Goal: Information Seeking & Learning: Learn about a topic

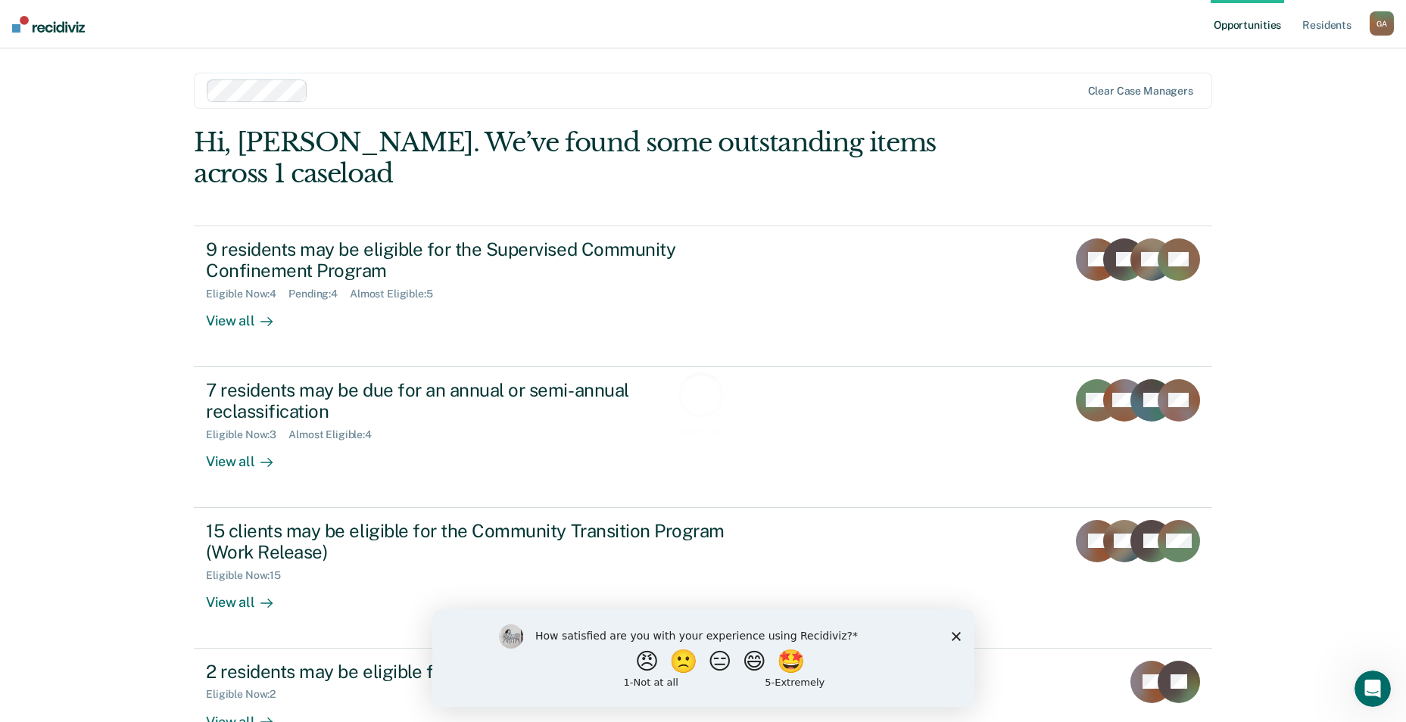
click at [959, 636] on div "How satisfied are you with your experience using Recidiviz? 😠 🙁 😑 😄 🤩 1 - Not a…" at bounding box center [702, 658] width 542 height 98
click at [956, 638] on icon "Close survey" at bounding box center [955, 635] width 9 height 9
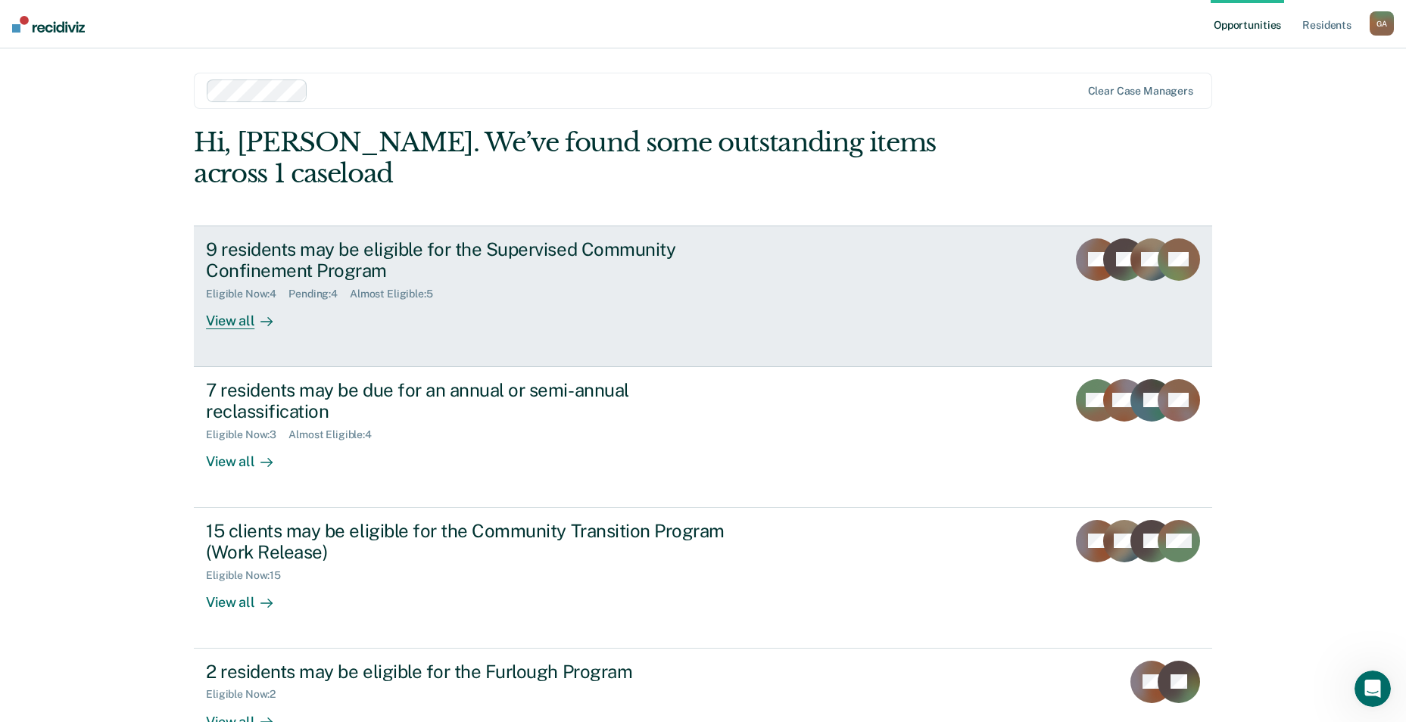
click at [454, 285] on div "9 residents may be eligible for the Supervised Community Confinement Program El…" at bounding box center [490, 284] width 568 height 92
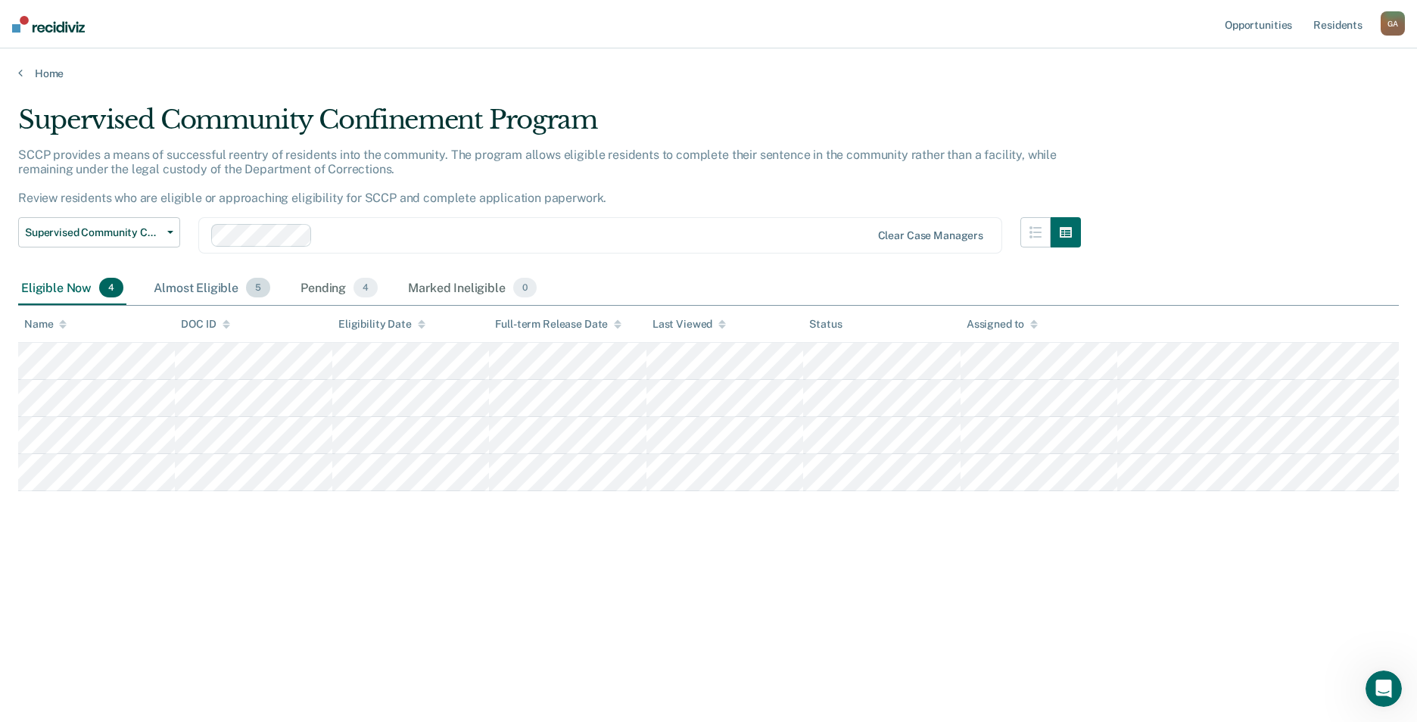
click at [216, 288] on div "Almost Eligible 5" at bounding box center [212, 288] width 123 height 33
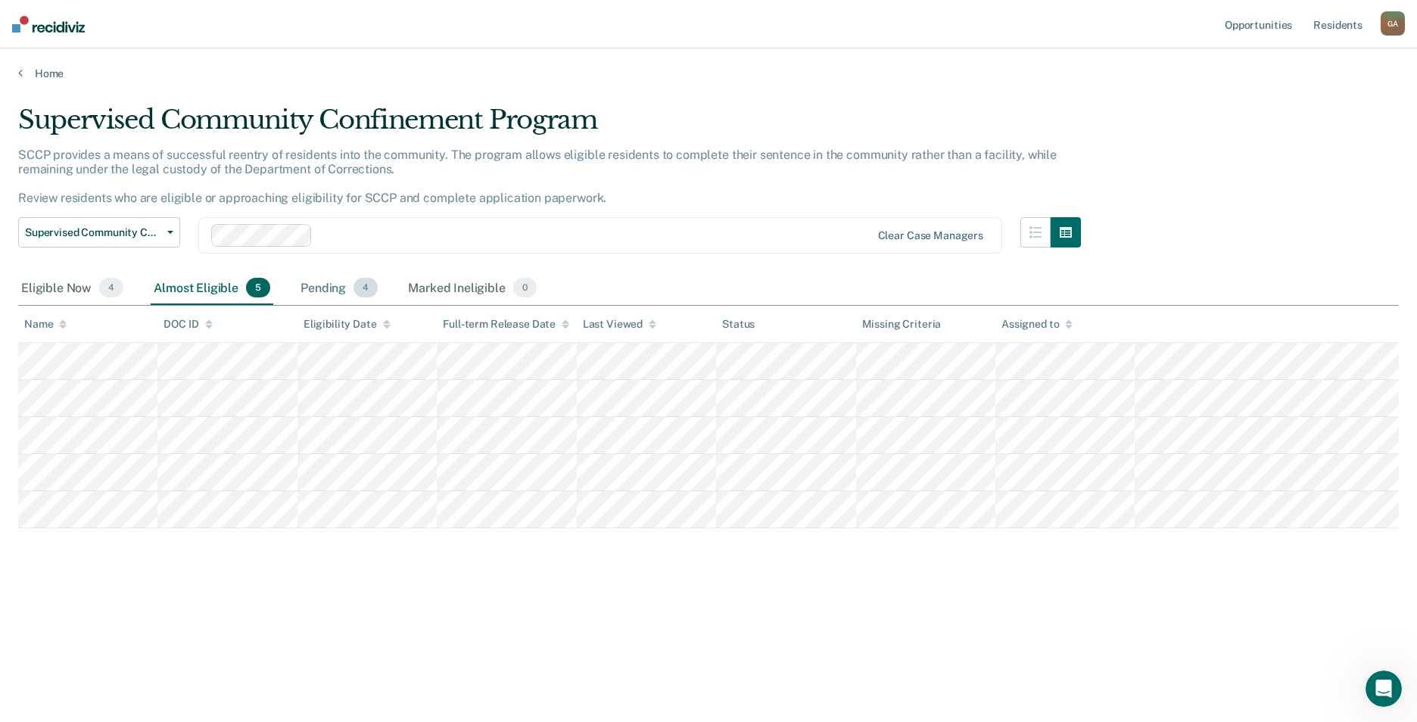
click at [323, 298] on div "Pending 4" at bounding box center [338, 288] width 83 height 33
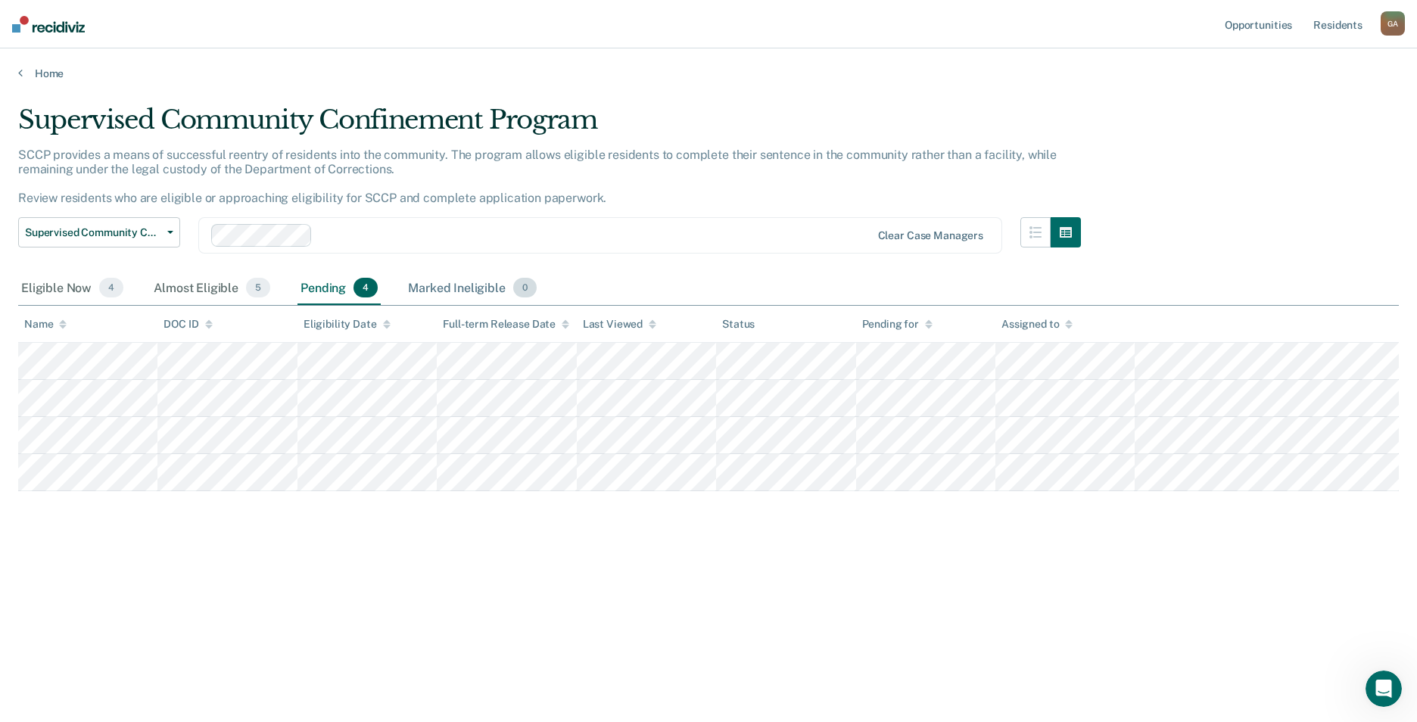
click at [446, 288] on div "Marked Ineligible 0" at bounding box center [472, 288] width 135 height 33
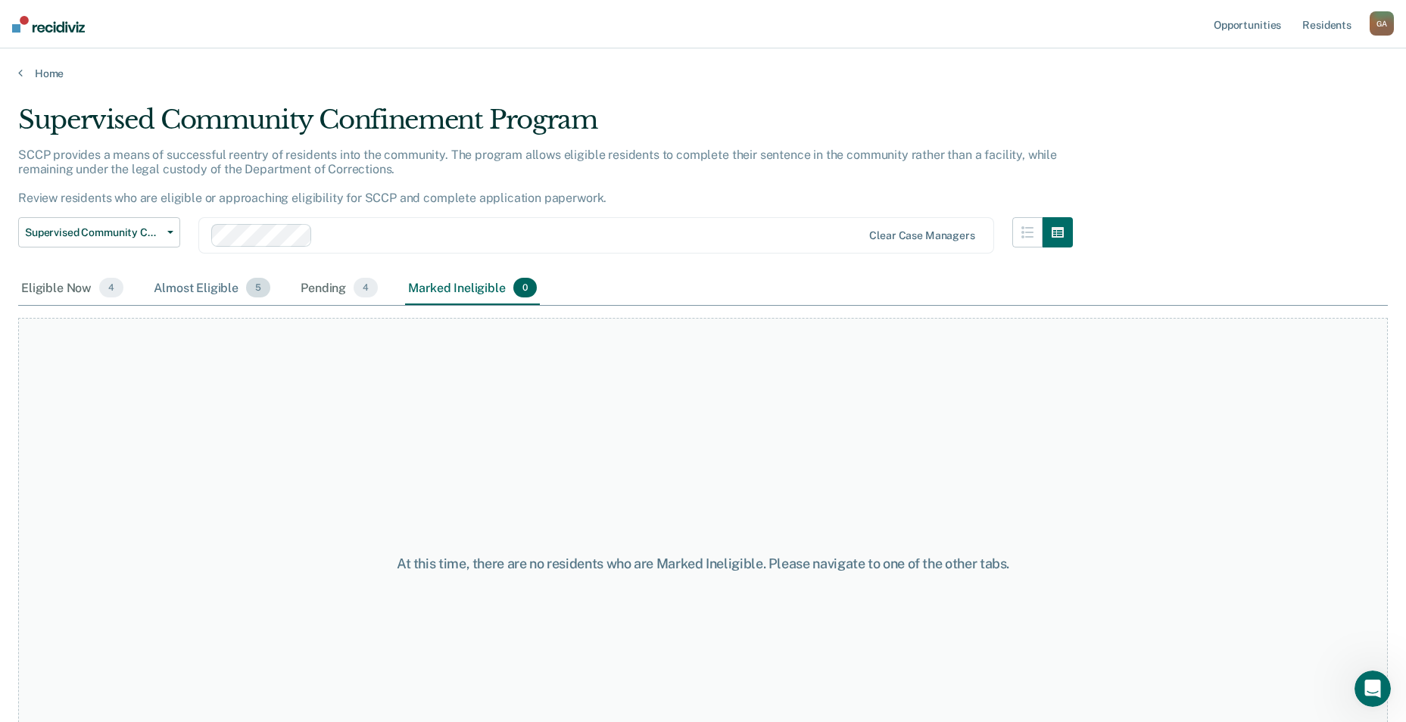
click at [213, 289] on div "Almost Eligible 5" at bounding box center [212, 288] width 123 height 33
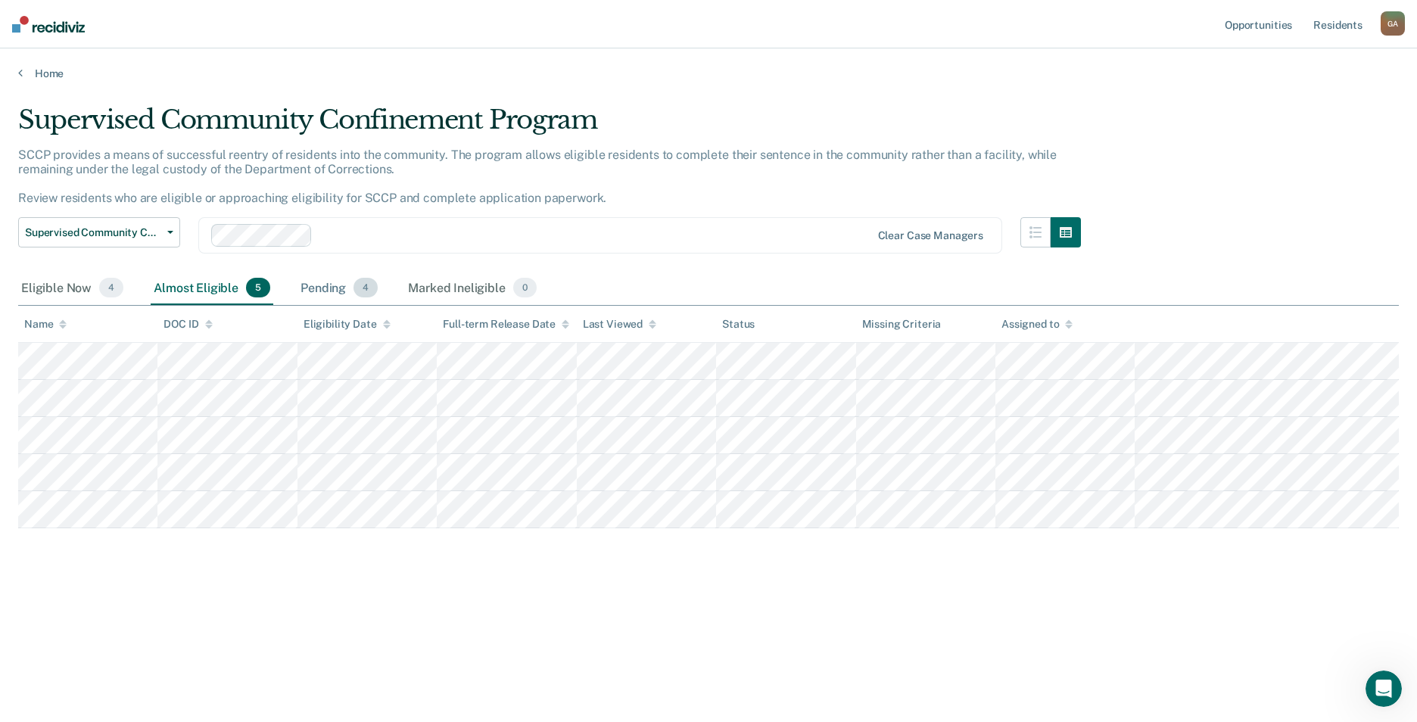
click at [342, 285] on div "Pending 4" at bounding box center [338, 288] width 83 height 33
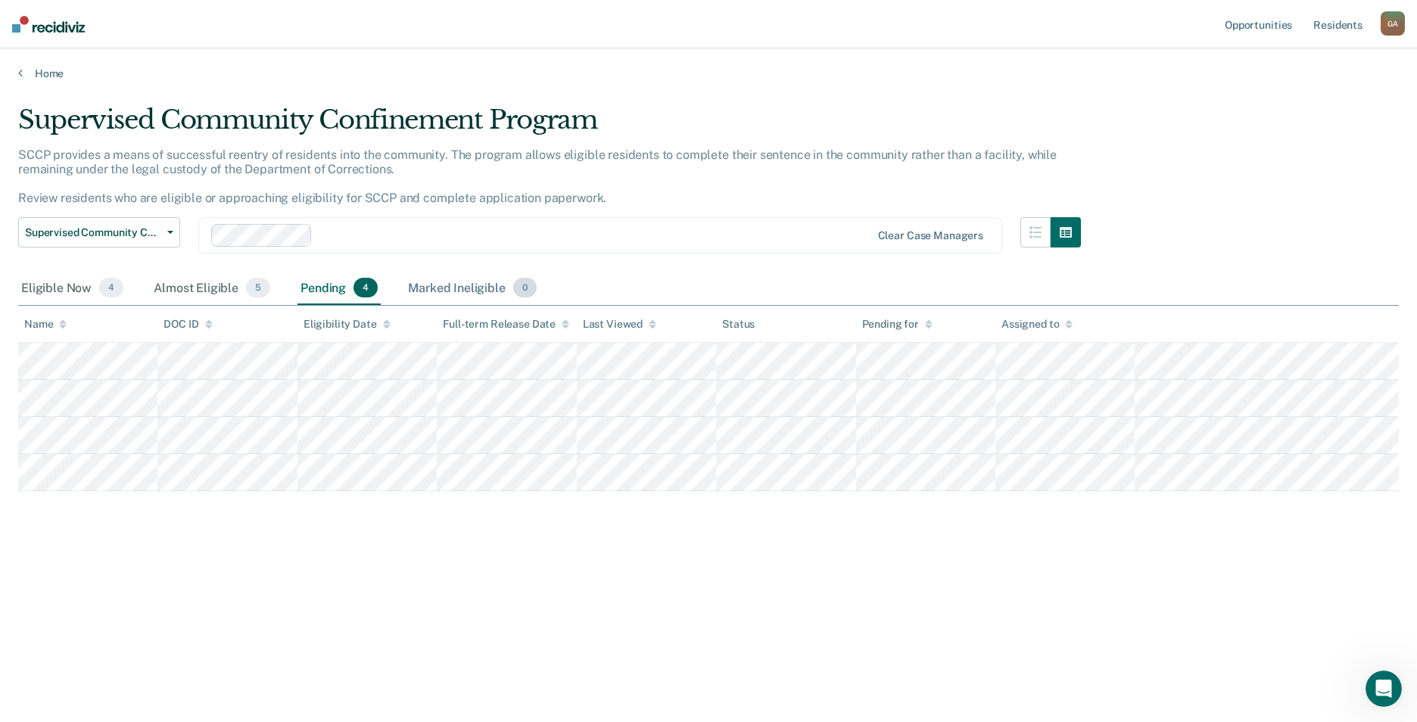
click at [422, 288] on div "Marked Ineligible 0" at bounding box center [472, 288] width 135 height 33
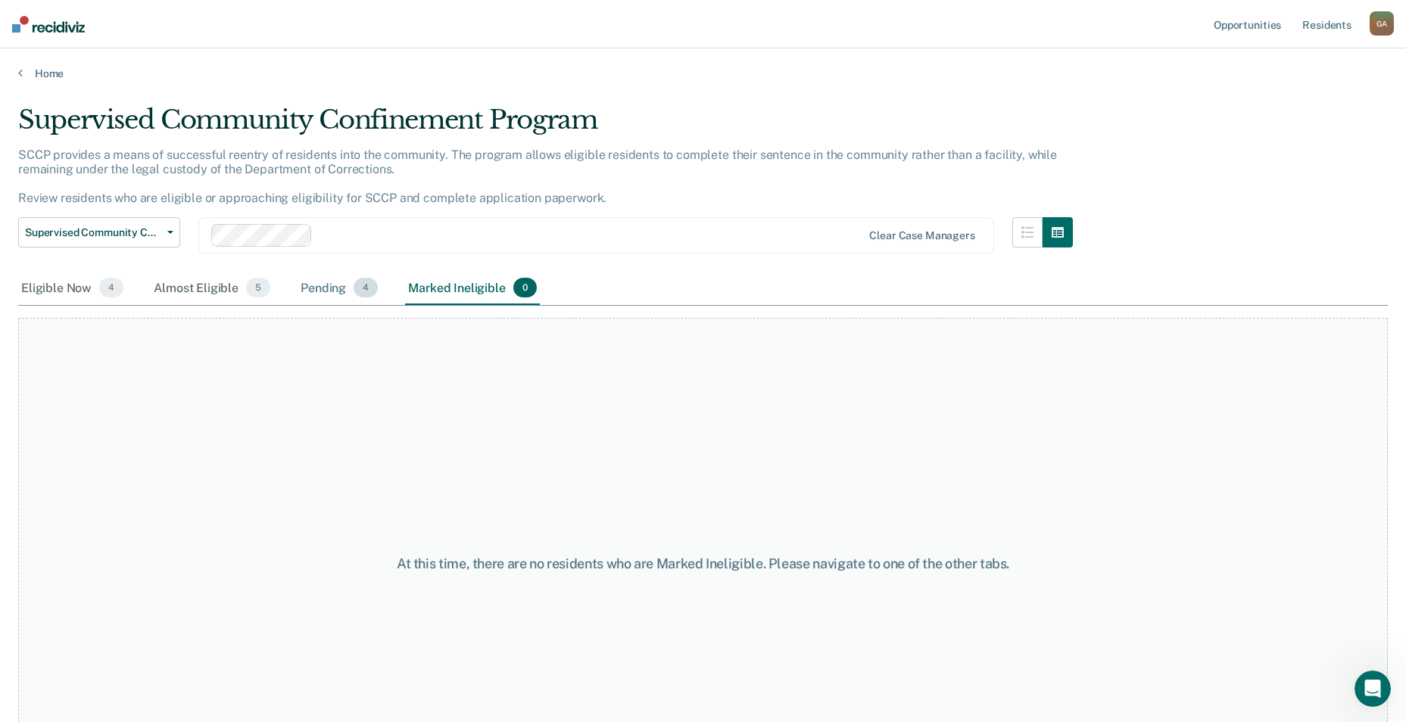
click at [335, 292] on div "Pending 4" at bounding box center [338, 288] width 83 height 33
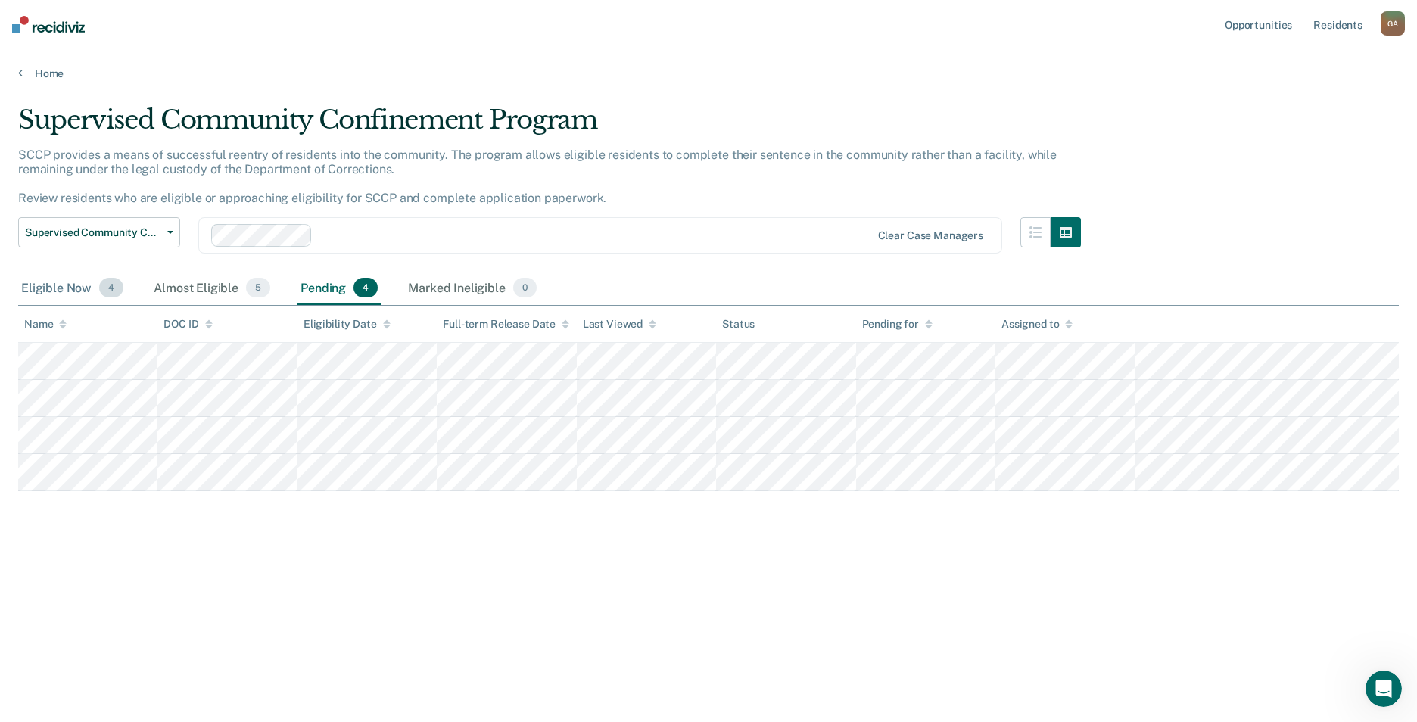
click at [166, 291] on div "Almost Eligible 5" at bounding box center [212, 288] width 123 height 33
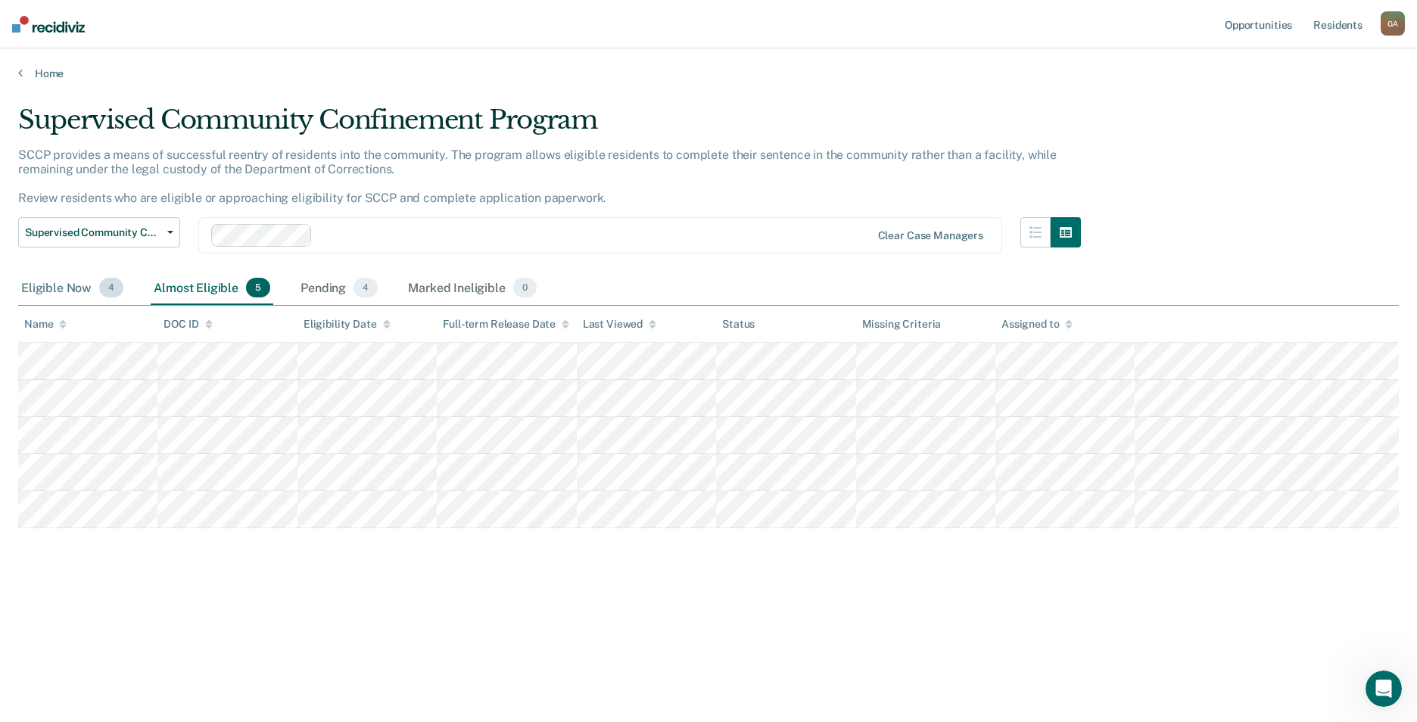
click at [54, 289] on div "Eligible Now 4" at bounding box center [72, 288] width 108 height 33
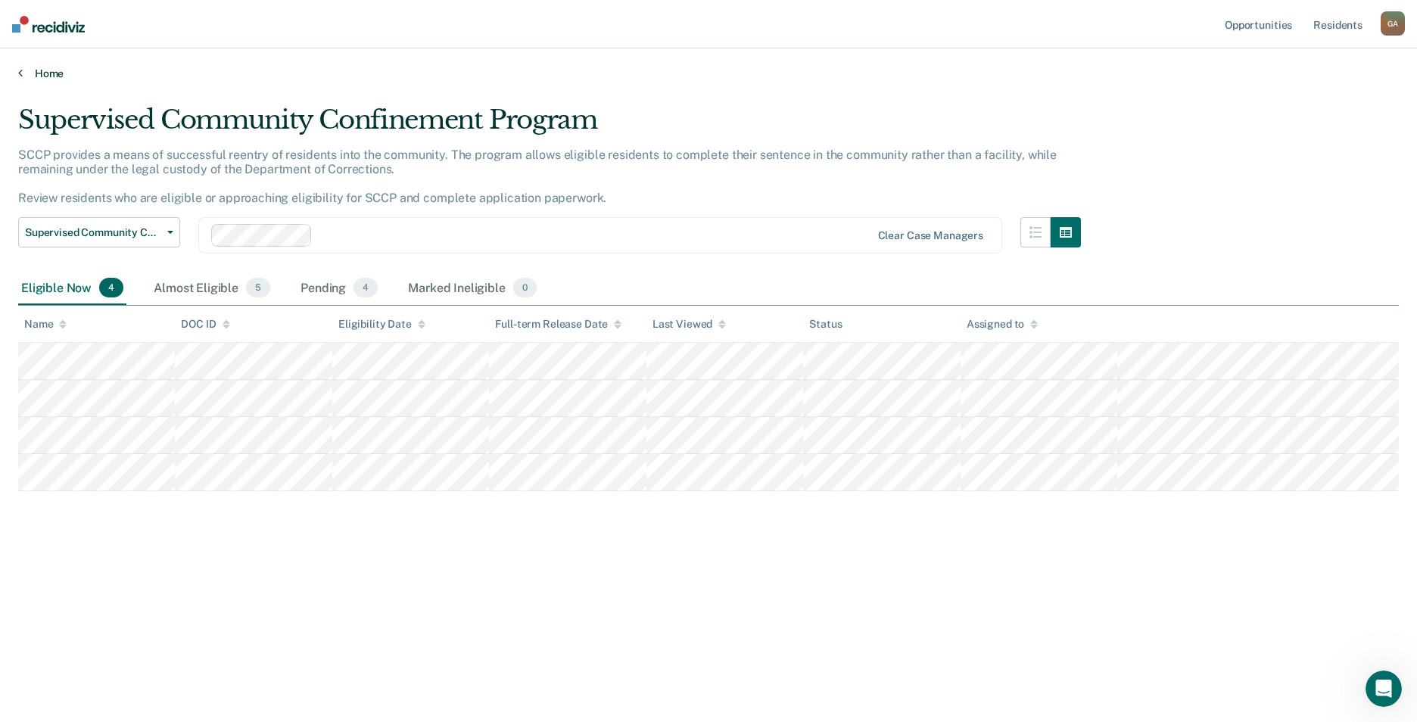
click at [54, 71] on link "Home" at bounding box center [708, 74] width 1381 height 14
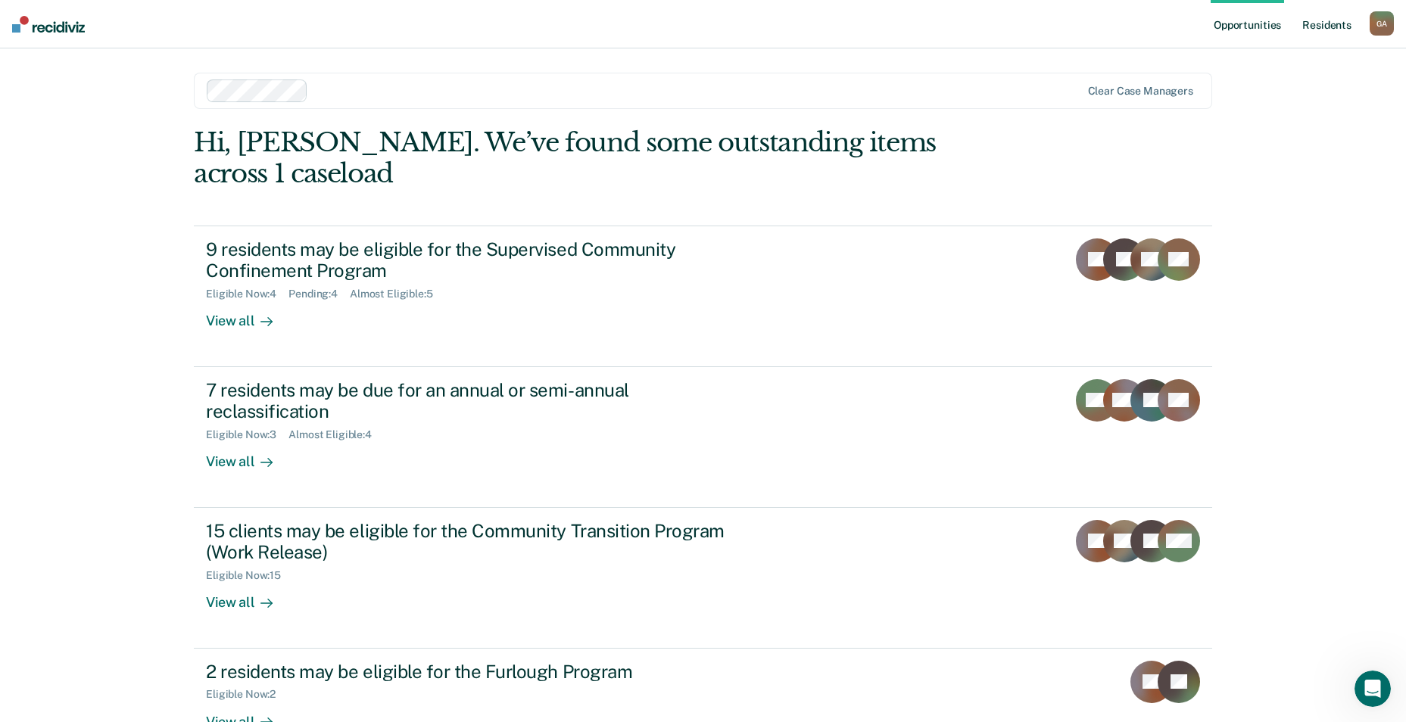
click at [1321, 36] on link "Resident s" at bounding box center [1326, 24] width 55 height 48
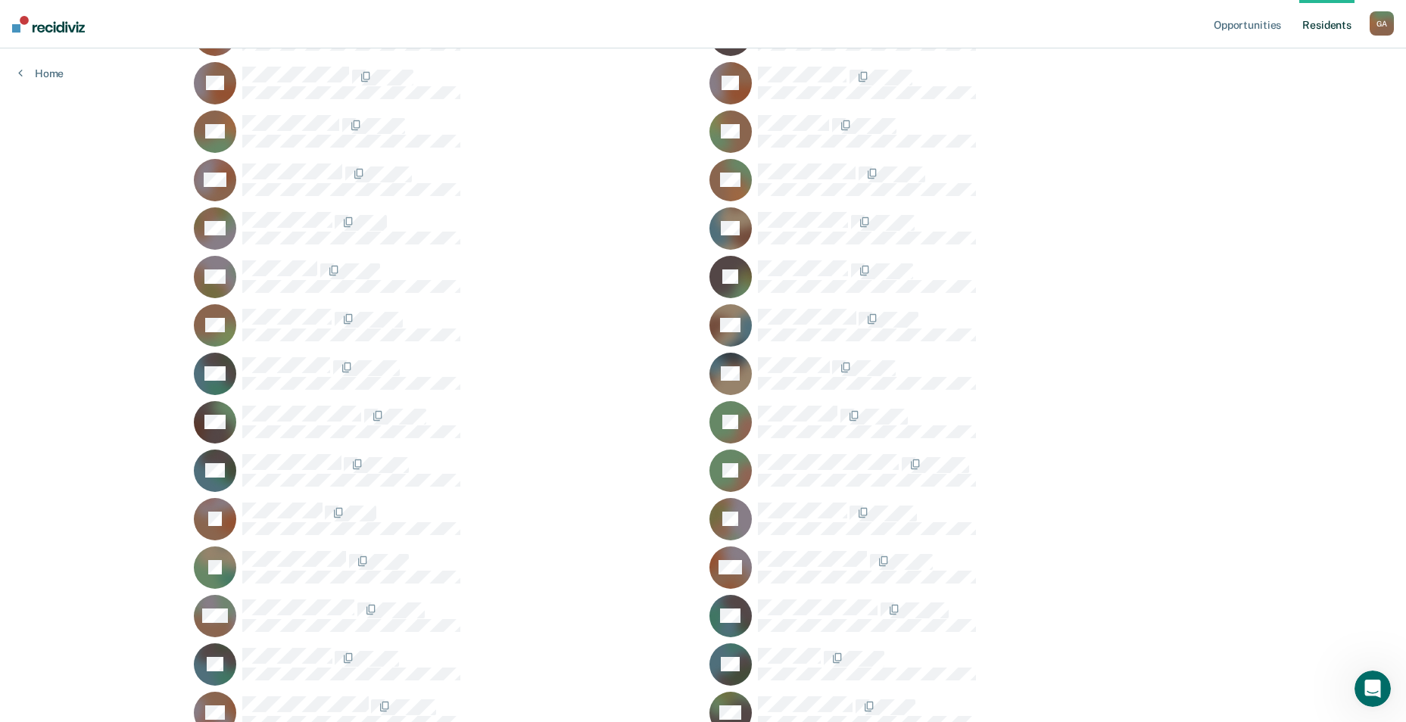
scroll to position [391, 0]
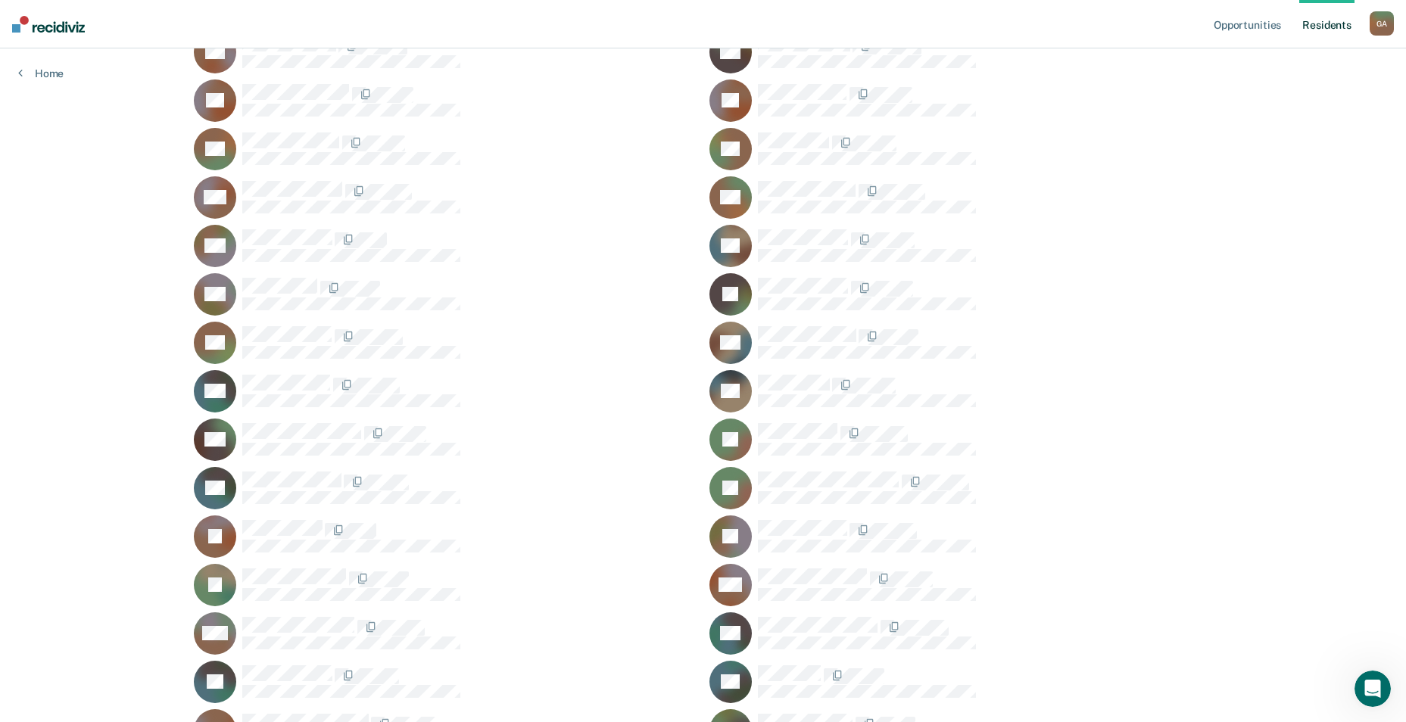
click at [808, 177] on div "CD" at bounding box center [960, 197] width 503 height 42
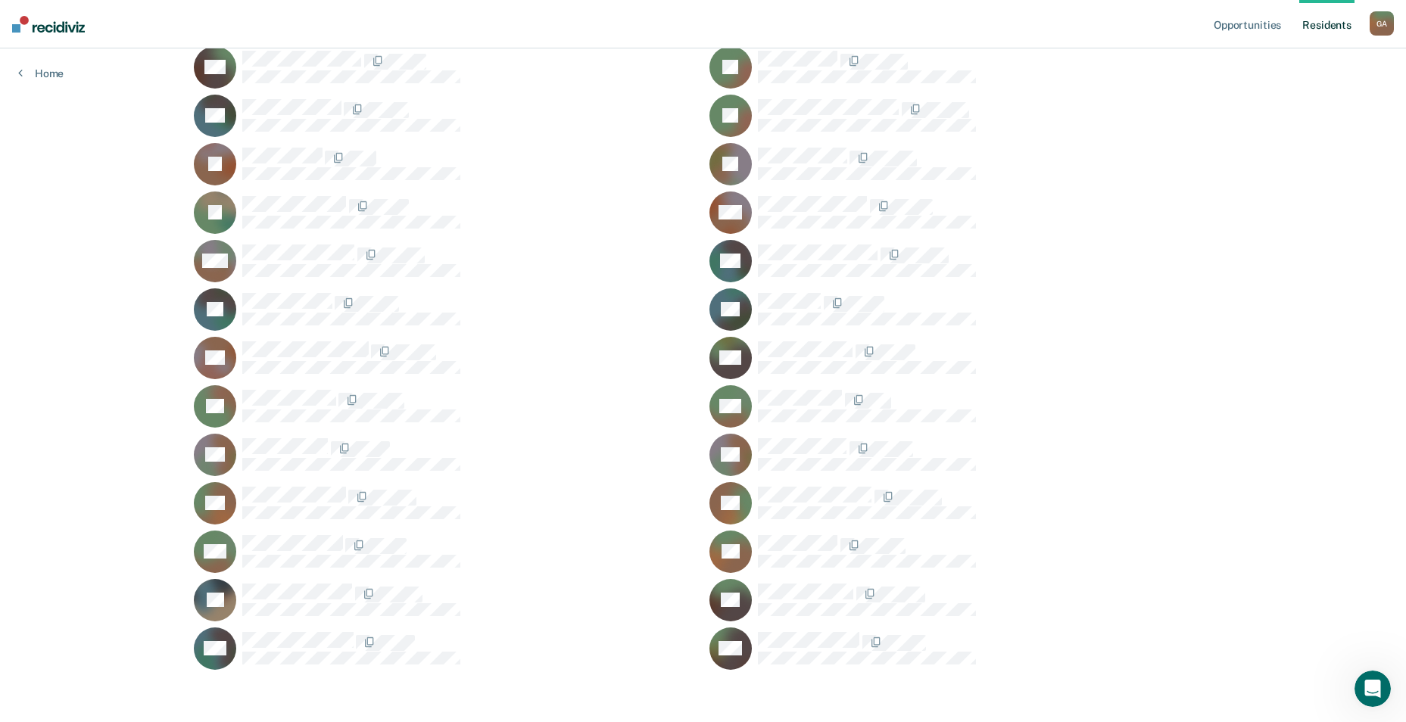
scroll to position [770, 0]
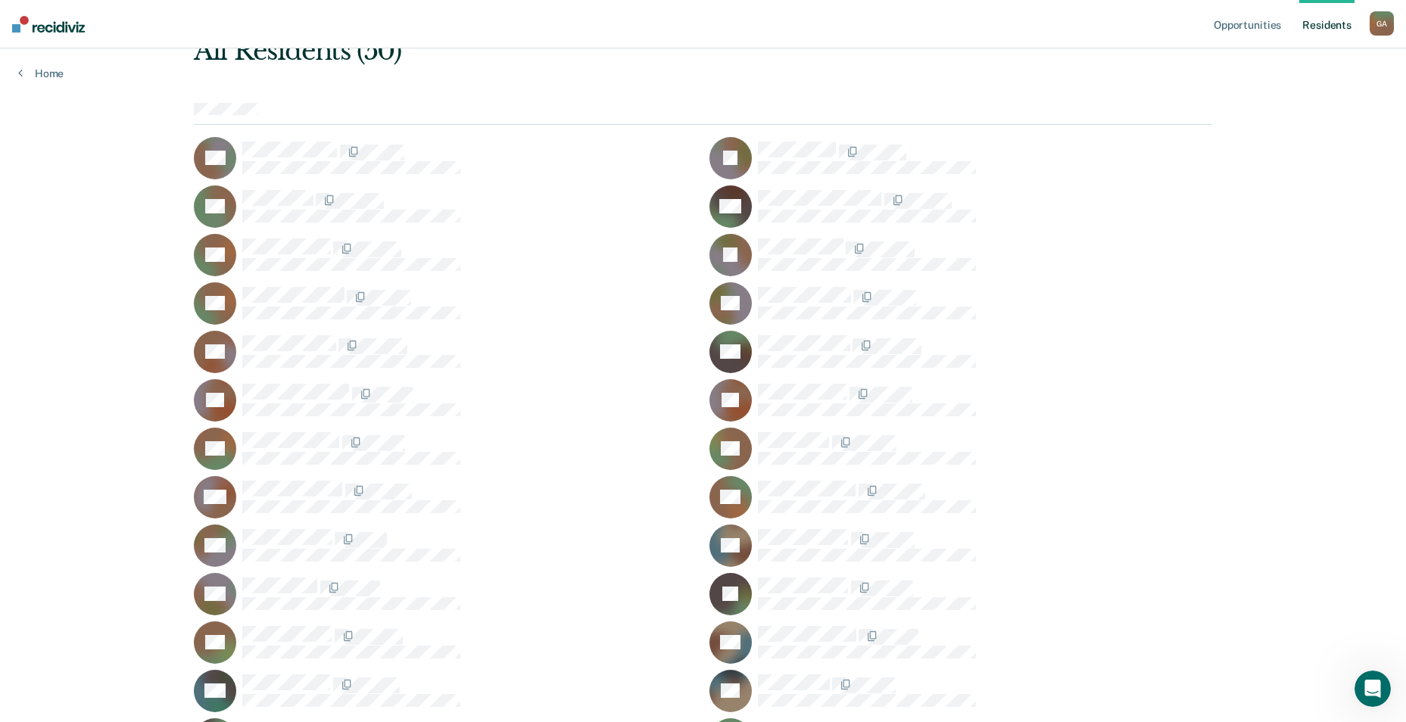
scroll to position [89, 0]
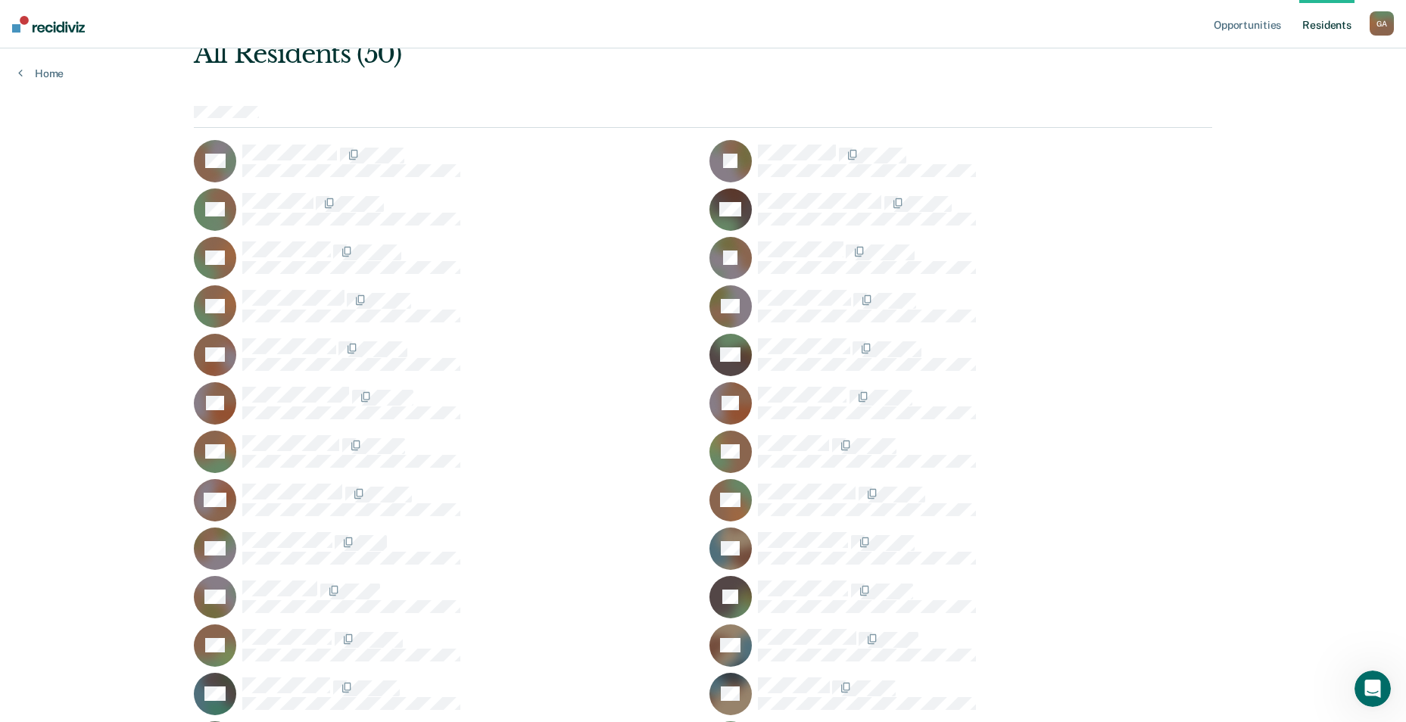
scroll to position [164, 0]
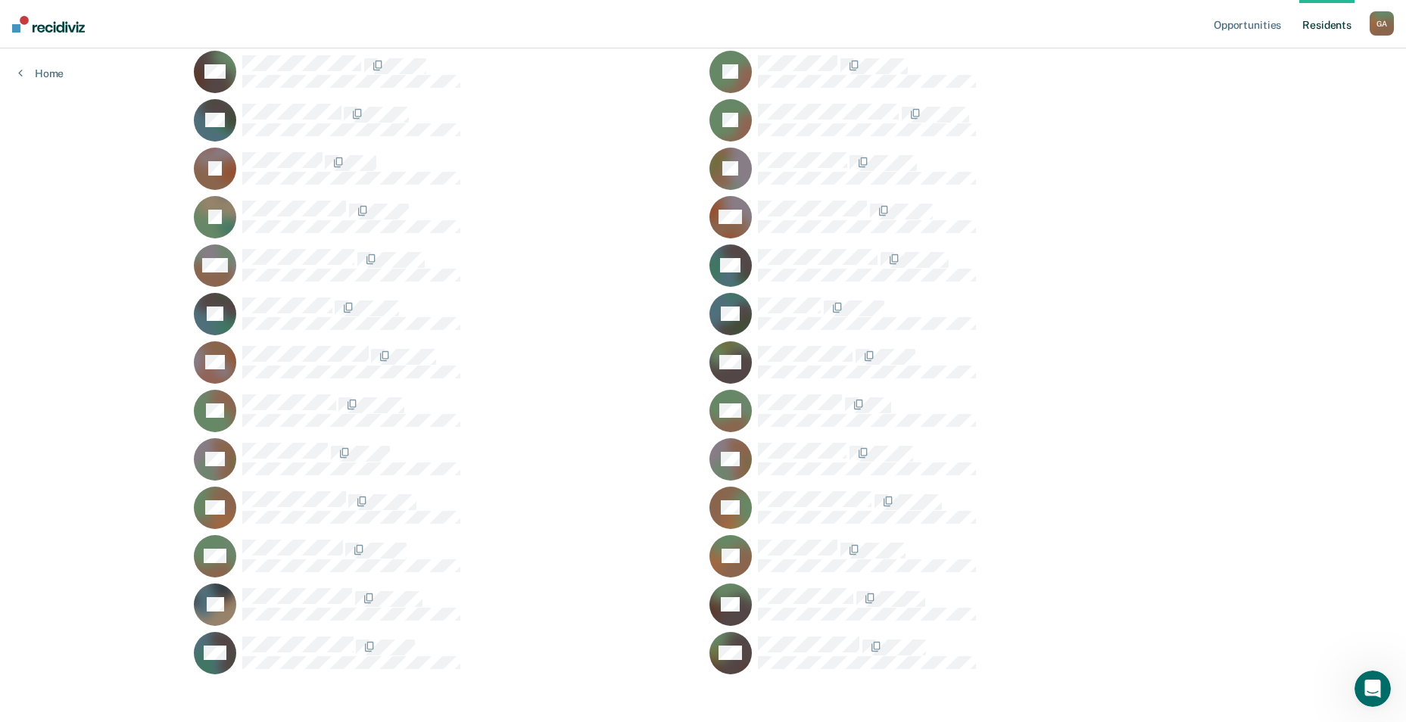
scroll to position [770, 0]
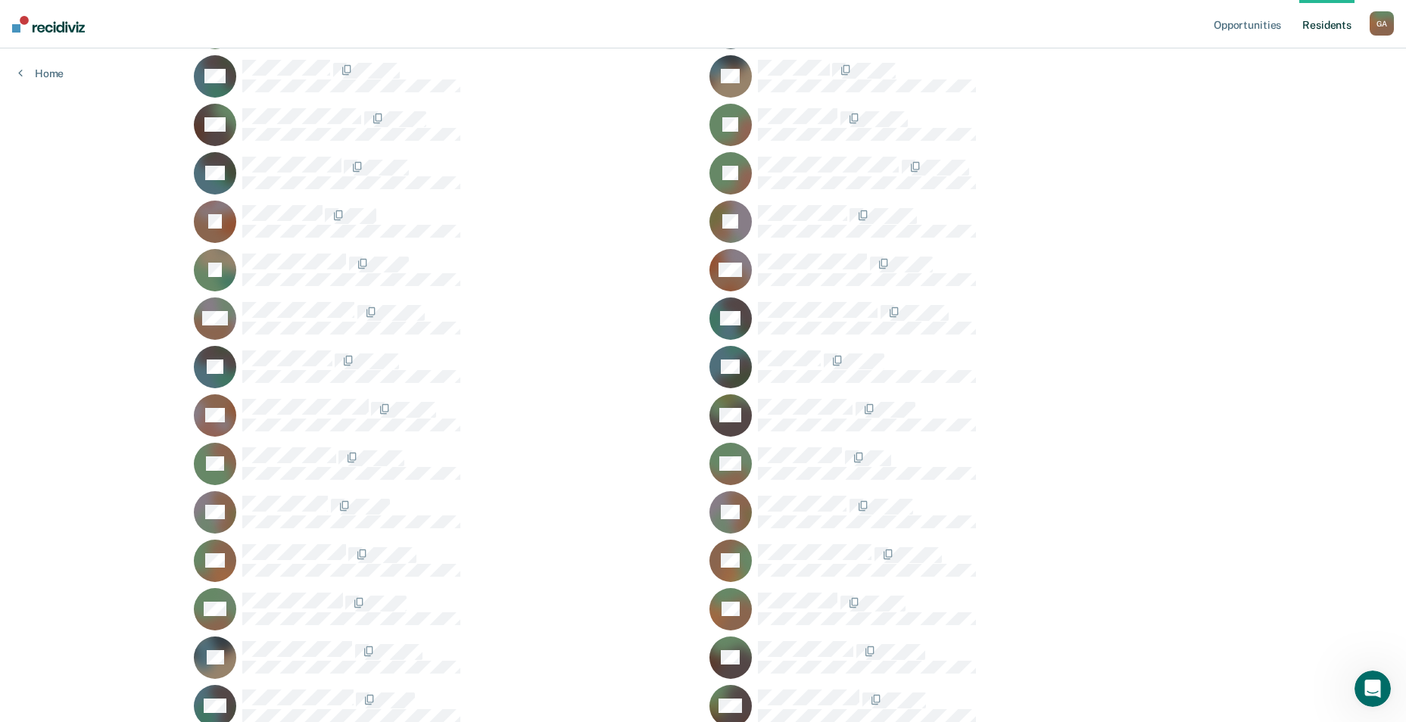
scroll to position [770, 0]
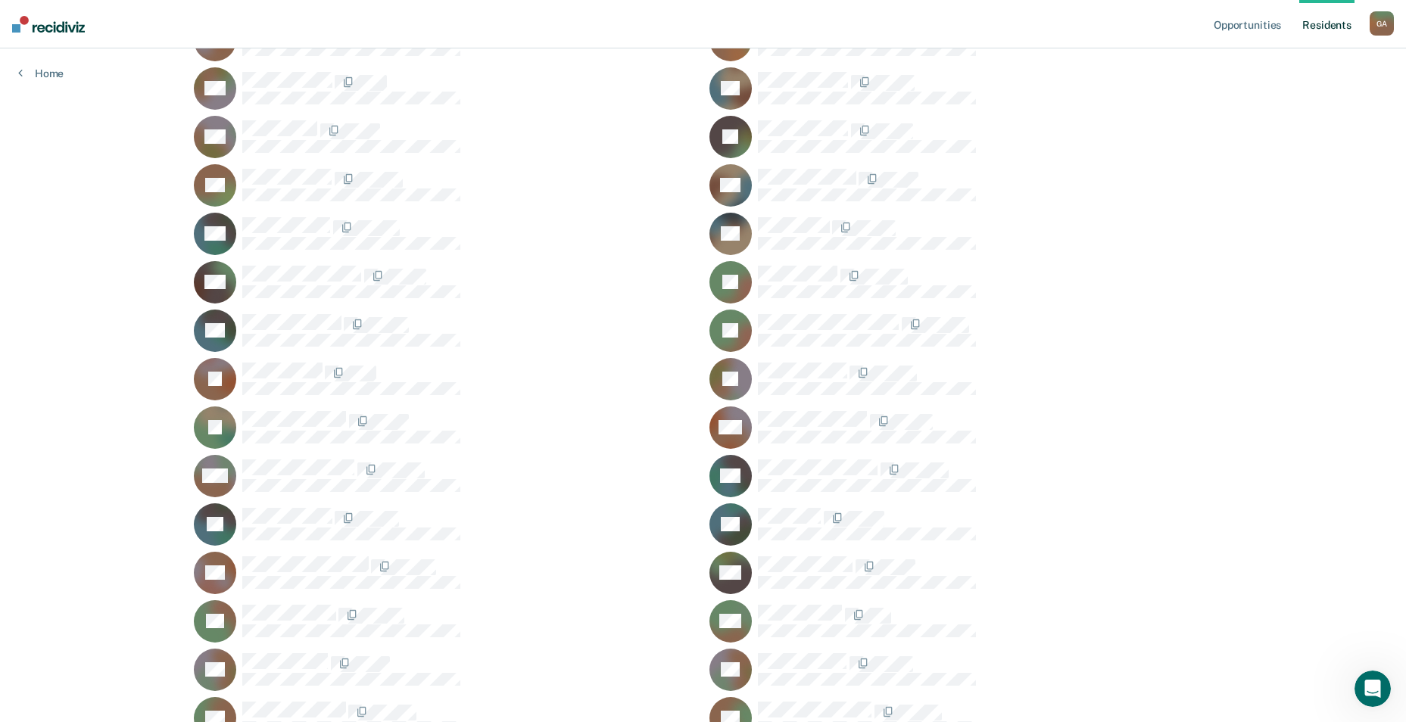
scroll to position [543, 0]
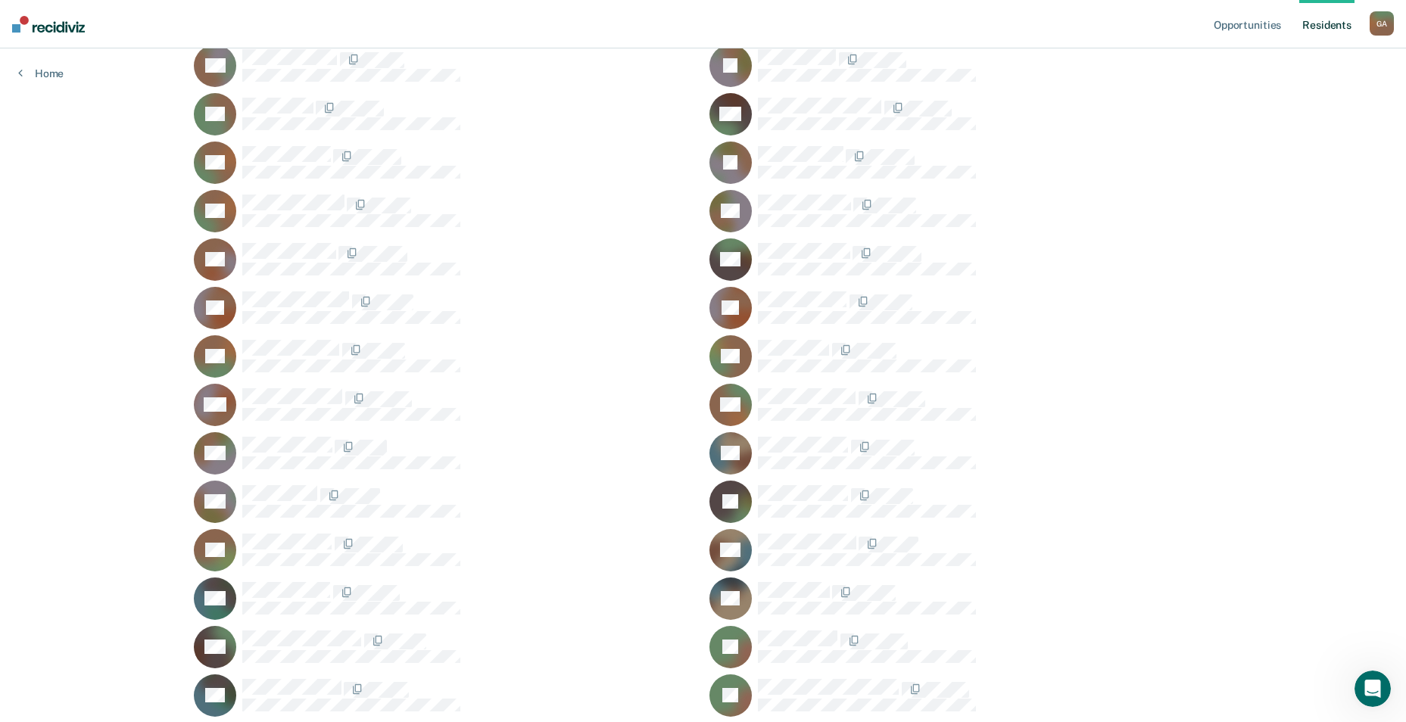
scroll to position [164, 0]
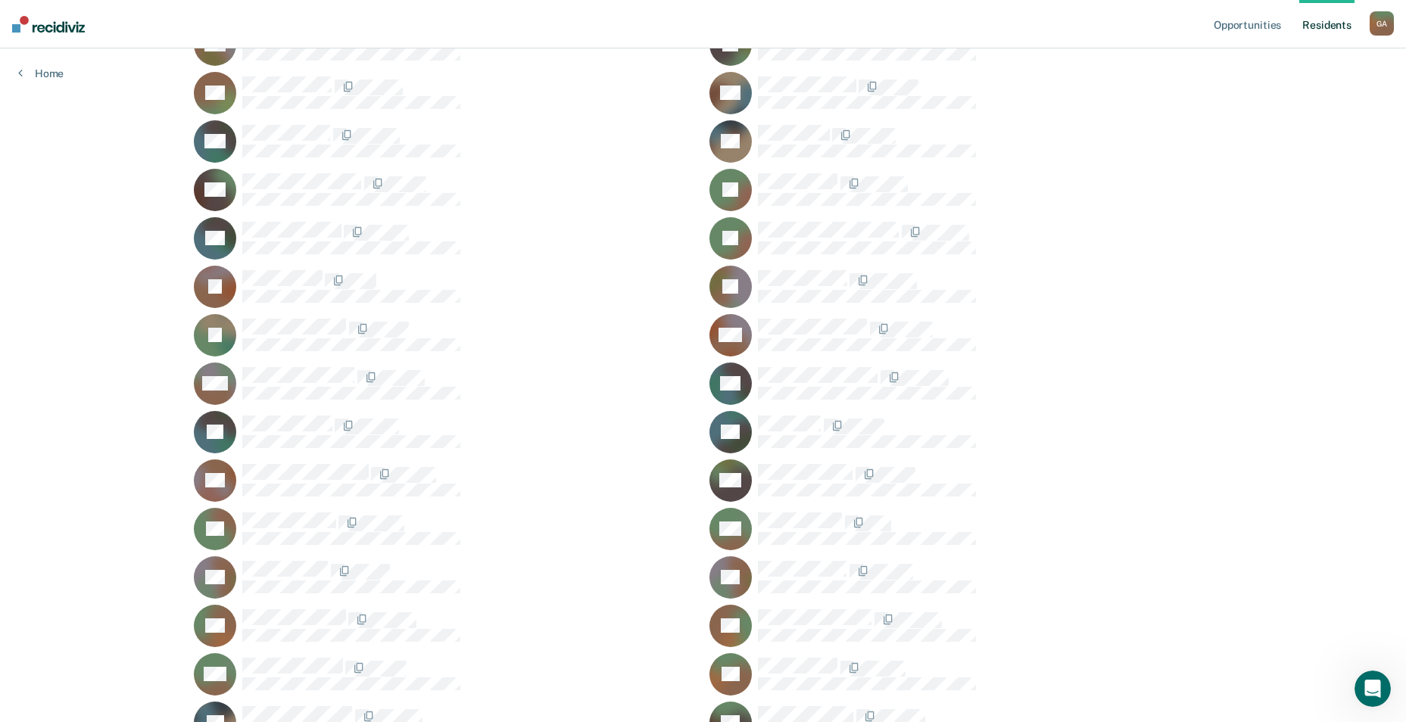
scroll to position [618, 0]
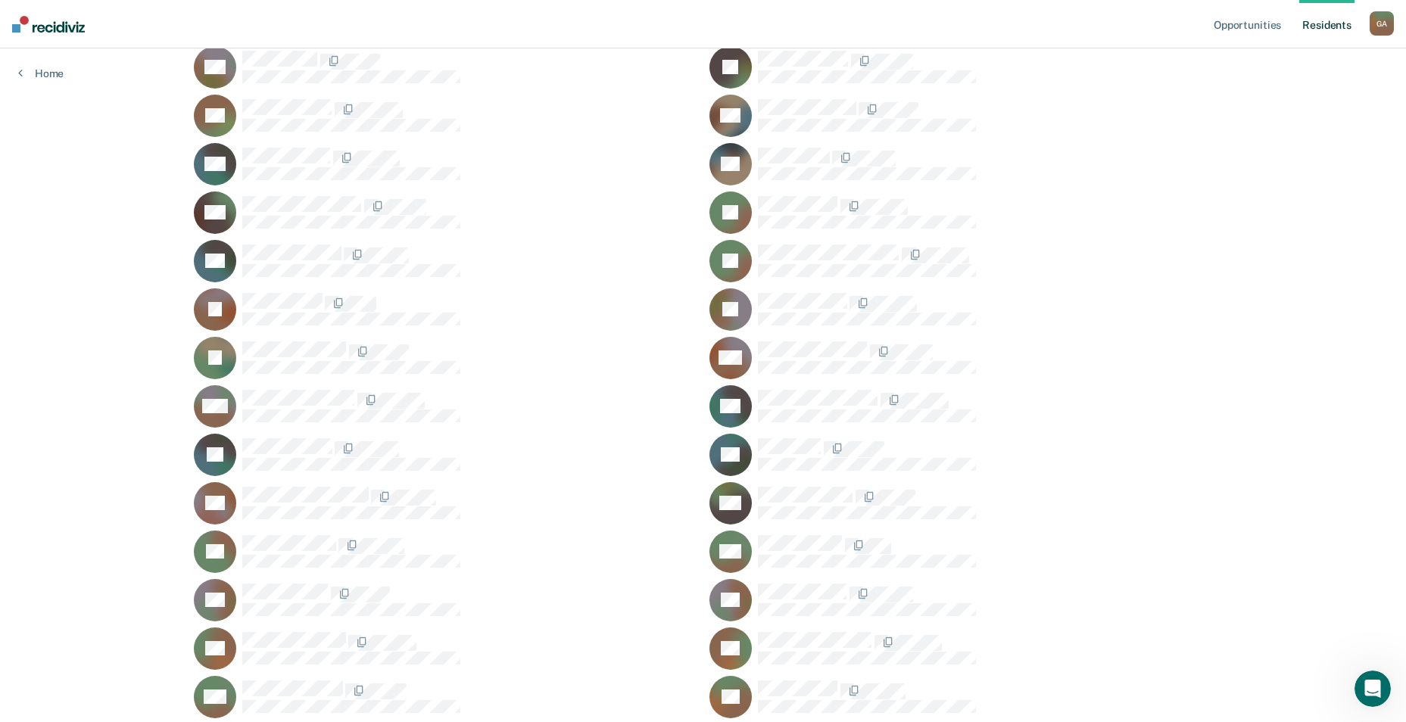
click at [818, 211] on div at bounding box center [985, 212] width 454 height 32
